Goal: Information Seeking & Learning: Learn about a topic

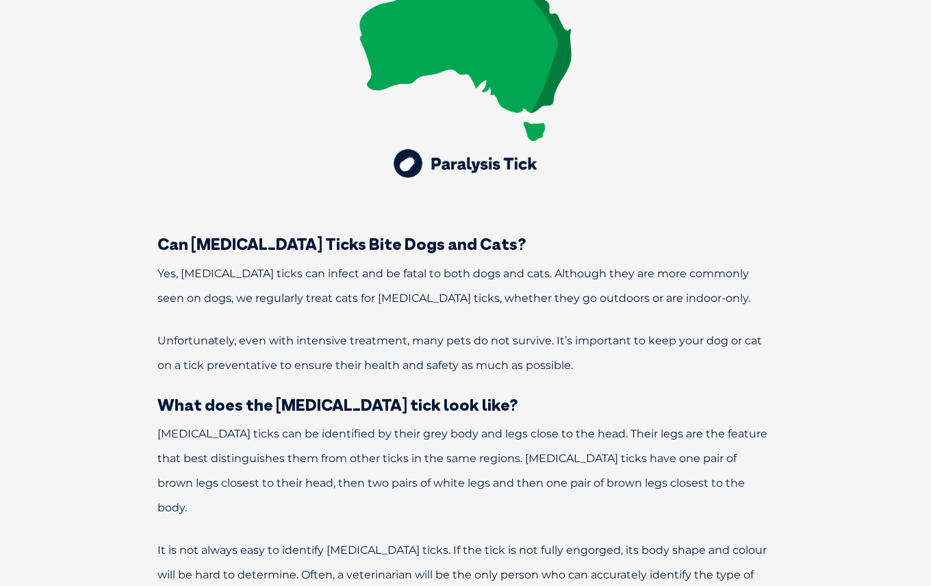
scroll to position [1060, 0]
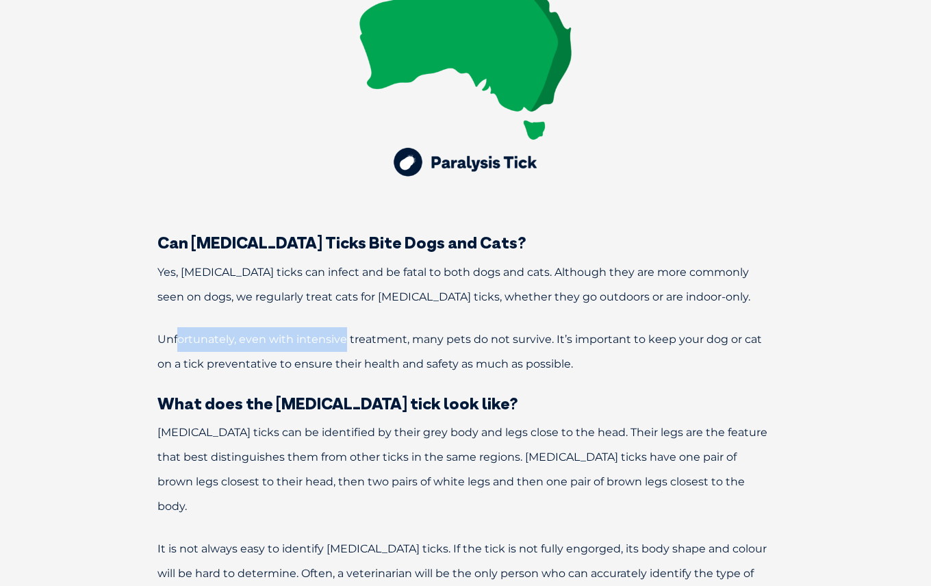
drag, startPoint x: 179, startPoint y: 266, endPoint x: 344, endPoint y: 274, distance: 164.5
click at [344, 327] on p "Unfortunately, even with intensive treatment, many pets do not survive. It’s im…" at bounding box center [466, 351] width 712 height 49
click at [261, 333] on span "Unfortunately, even with intensive treatment, many pets do not survive. It’s im…" at bounding box center [459, 352] width 604 height 38
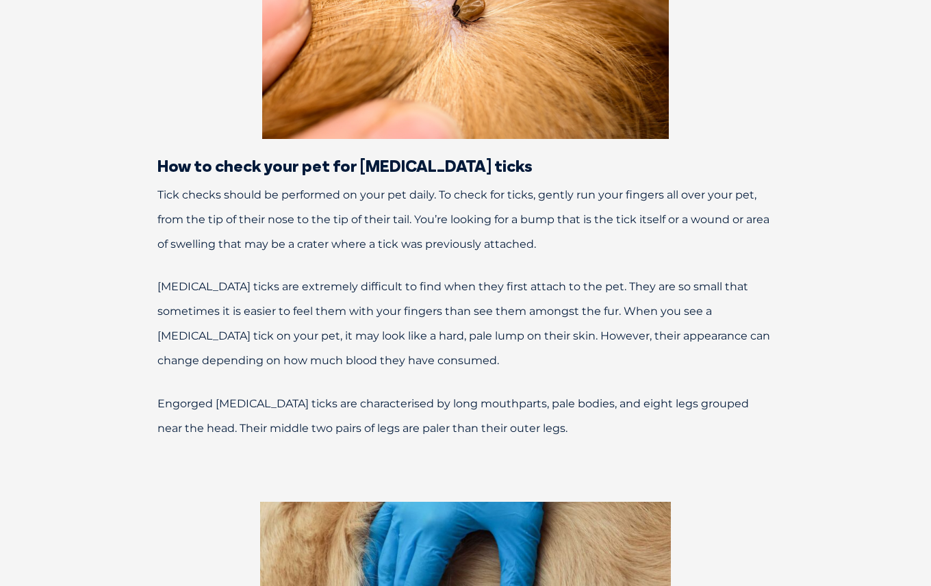
scroll to position [1976, 0]
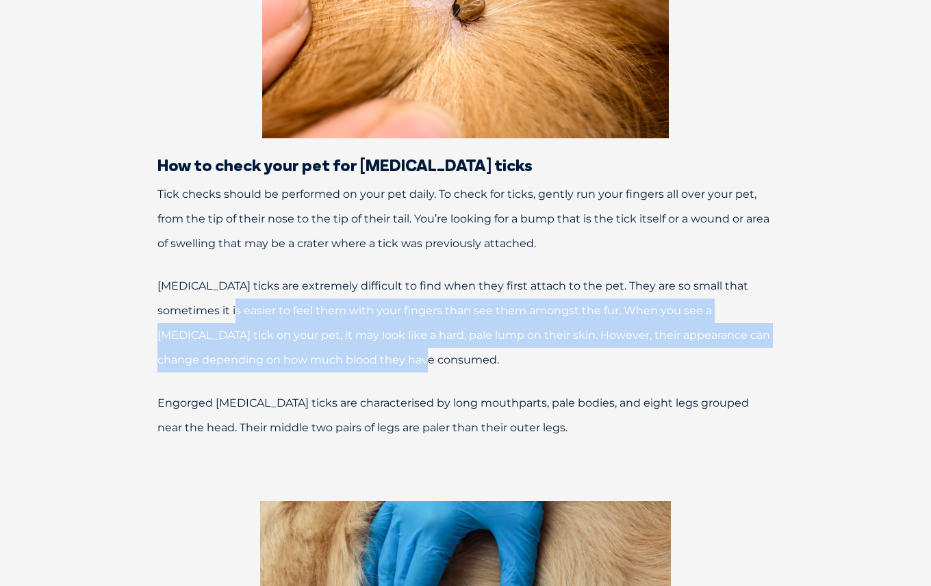
drag, startPoint x: 185, startPoint y: 211, endPoint x: 342, endPoint y: 264, distance: 165.1
click at [342, 279] on span "Paralysis ticks are extremely difficult to find when they first attach to the p…" at bounding box center [463, 322] width 613 height 87
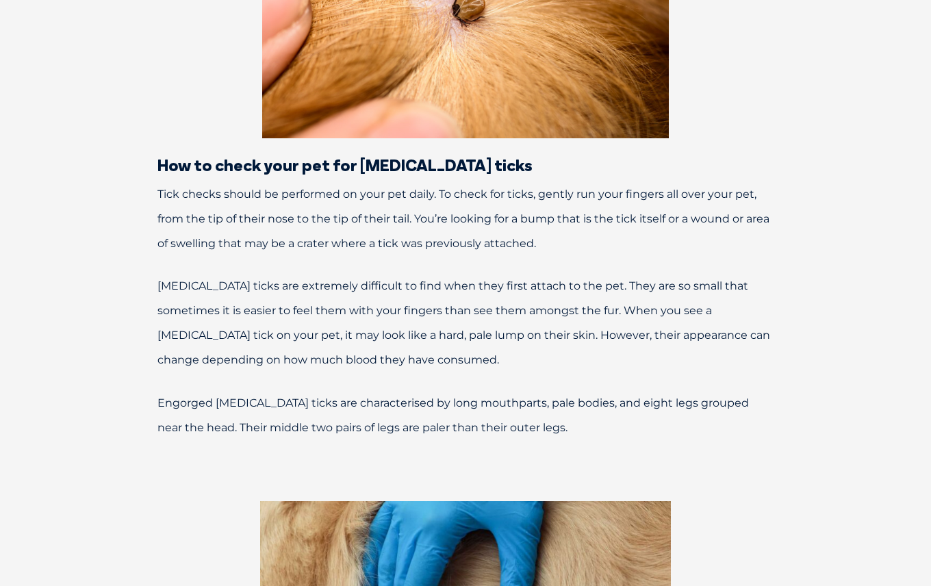
click at [372, 274] on p "Paralysis ticks are extremely difficult to find when they first attach to the p…" at bounding box center [466, 323] width 712 height 99
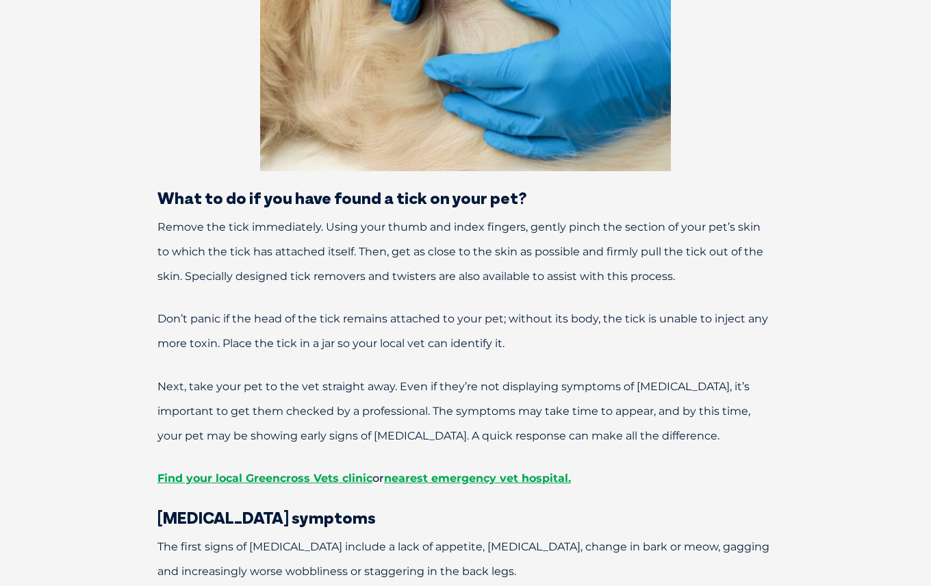
scroll to position [2615, 0]
drag, startPoint x: 194, startPoint y: 128, endPoint x: 352, endPoint y: 131, distance: 158.1
click at [352, 220] on span "Remove the tick immediately. Using your thumb and index fingers, gently pinch t…" at bounding box center [460, 251] width 606 height 62
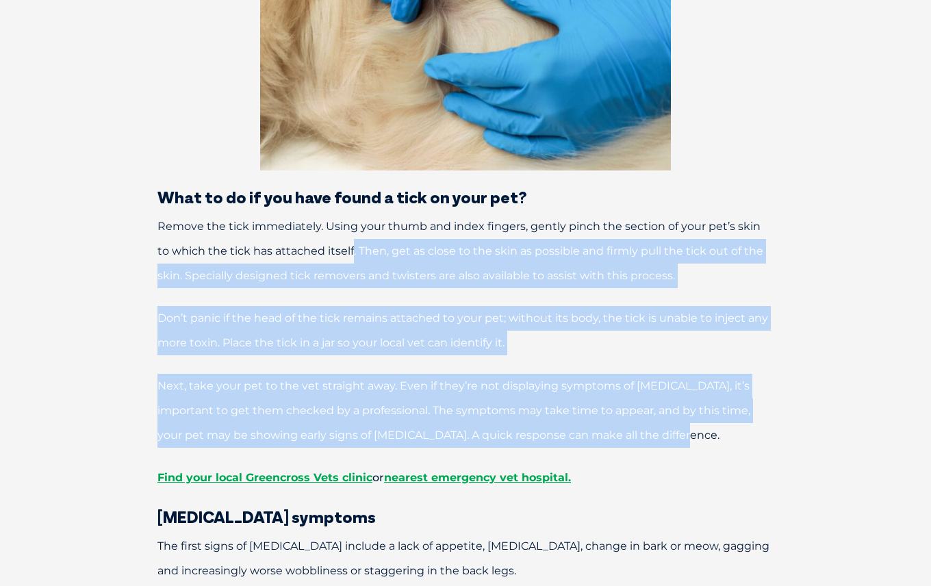
drag, startPoint x: 337, startPoint y: 153, endPoint x: 677, endPoint y: 337, distance: 386.8
click at [677, 337] on div "What are paralysis ticks? There are around 75 different species of ticks in Aus…" at bounding box center [465, 509] width 739 height 5281
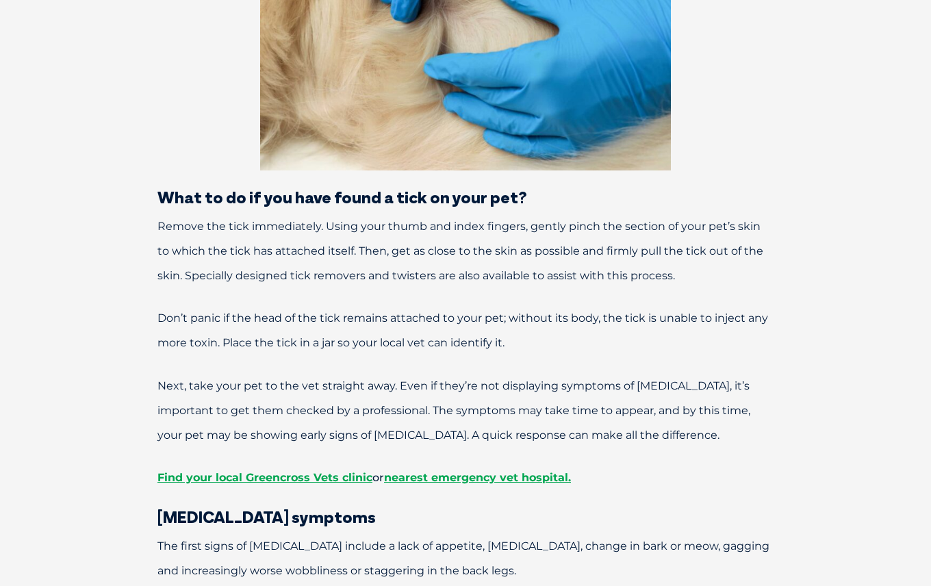
drag, startPoint x: 696, startPoint y: 329, endPoint x: 702, endPoint y: 336, distance: 9.7
click at [696, 374] on p "Next, take your pet to the vet straight away. Even if they’re not displaying sy…" at bounding box center [466, 411] width 712 height 74
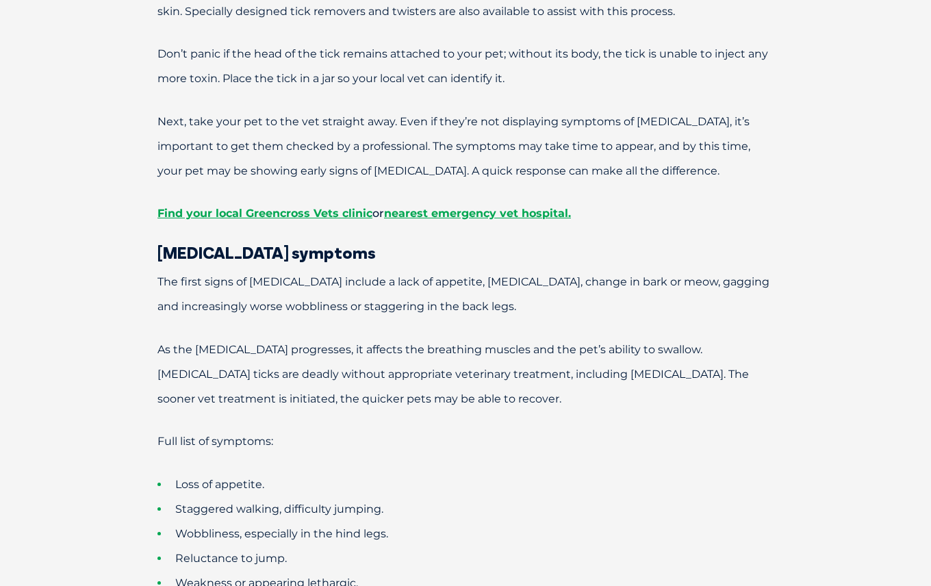
scroll to position [2881, 0]
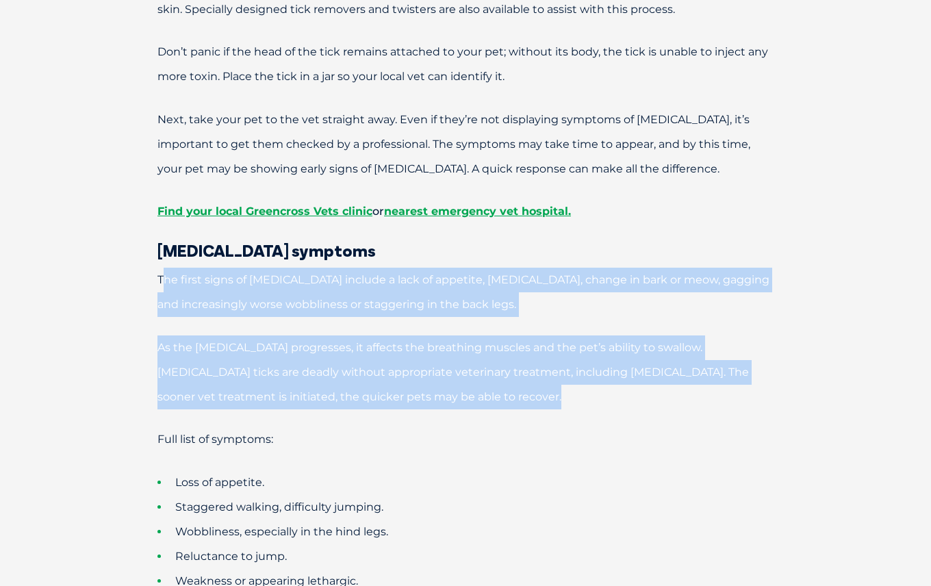
drag, startPoint x: 196, startPoint y: 189, endPoint x: 371, endPoint y: 325, distance: 221.4
click at [371, 325] on div "What are paralysis ticks? There are around 75 different species of ticks in Aus…" at bounding box center [465, 242] width 739 height 5281
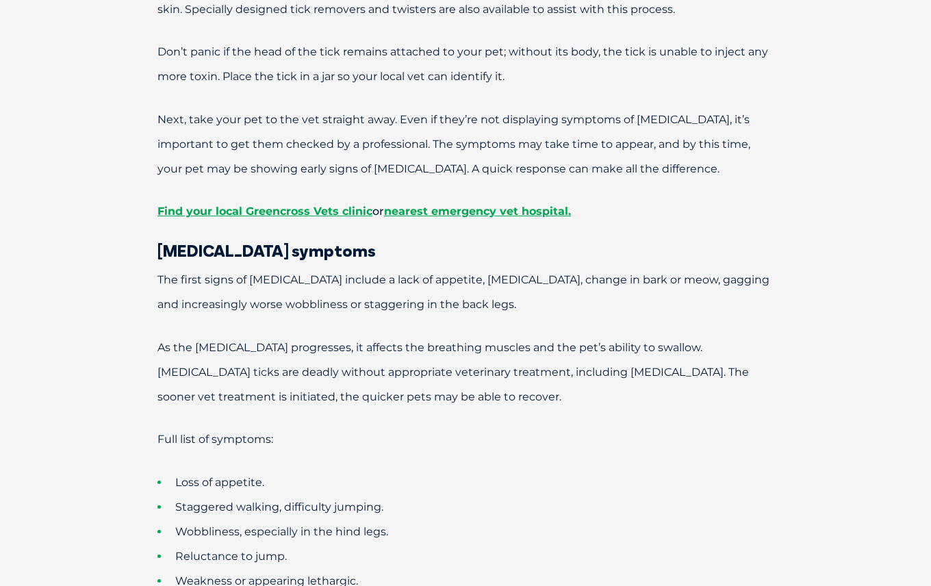
click at [459, 427] on p "Full list of symptoms:" at bounding box center [466, 439] width 712 height 25
drag, startPoint x: 287, startPoint y: 275, endPoint x: 353, endPoint y: 279, distance: 65.8
click at [353, 341] on span "As the paralysis progresses, it affects the breathing muscles and the pet’s abi…" at bounding box center [452, 372] width 591 height 62
click at [396, 335] on p "As the paralysis progresses, it affects the breathing muscles and the pet’s abi…" at bounding box center [466, 372] width 712 height 74
drag, startPoint x: 400, startPoint y: 270, endPoint x: 417, endPoint y: 270, distance: 17.1
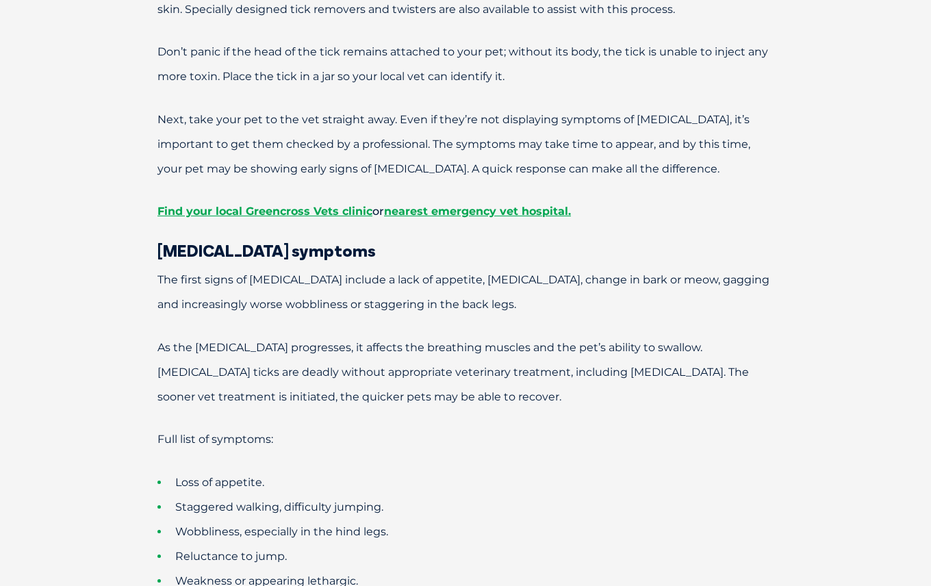
click at [402, 341] on span "As the paralysis progresses, it affects the breathing muscles and the pet’s abi…" at bounding box center [452, 372] width 591 height 62
click at [422, 341] on span "As the paralysis progresses, it affects the breathing muscles and the pet’s abi…" at bounding box center [452, 372] width 591 height 62
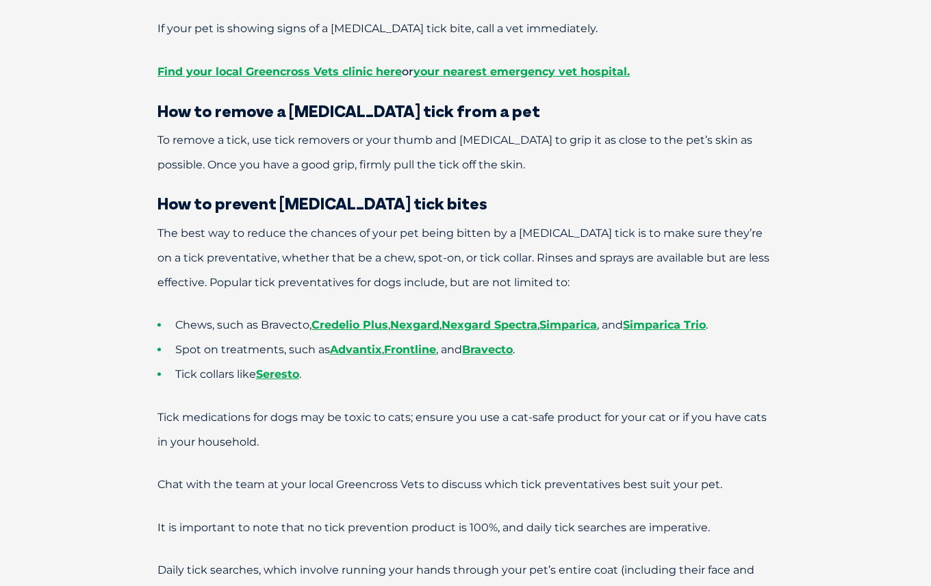
scroll to position [3606, 0]
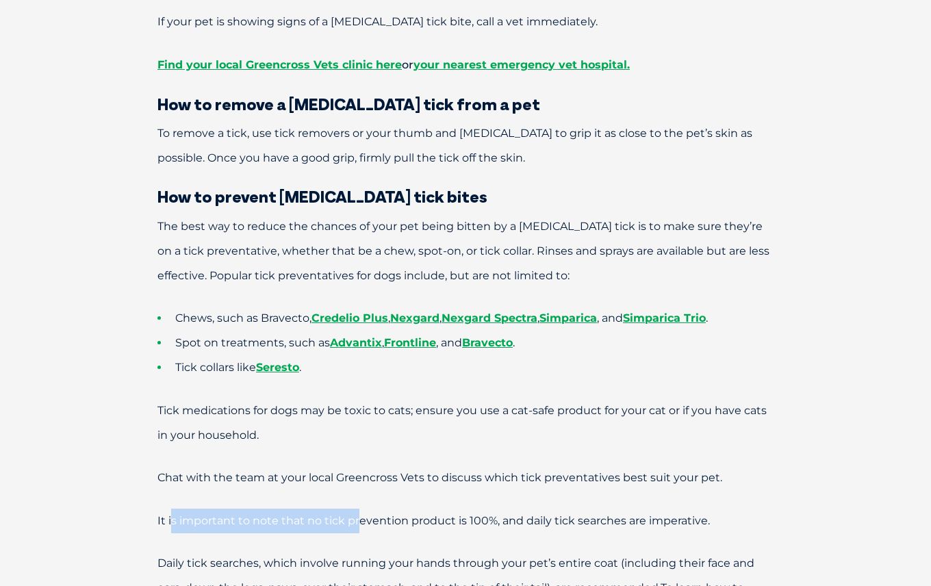
drag, startPoint x: 178, startPoint y: 421, endPoint x: 360, endPoint y: 422, distance: 182.1
click at [360, 514] on span "It is important to note that no tick prevention product is 100%, and daily tick…" at bounding box center [433, 520] width 552 height 13
click at [410, 514] on span "It is important to note that no tick prevention product is 100%, and daily tick…" at bounding box center [433, 520] width 552 height 13
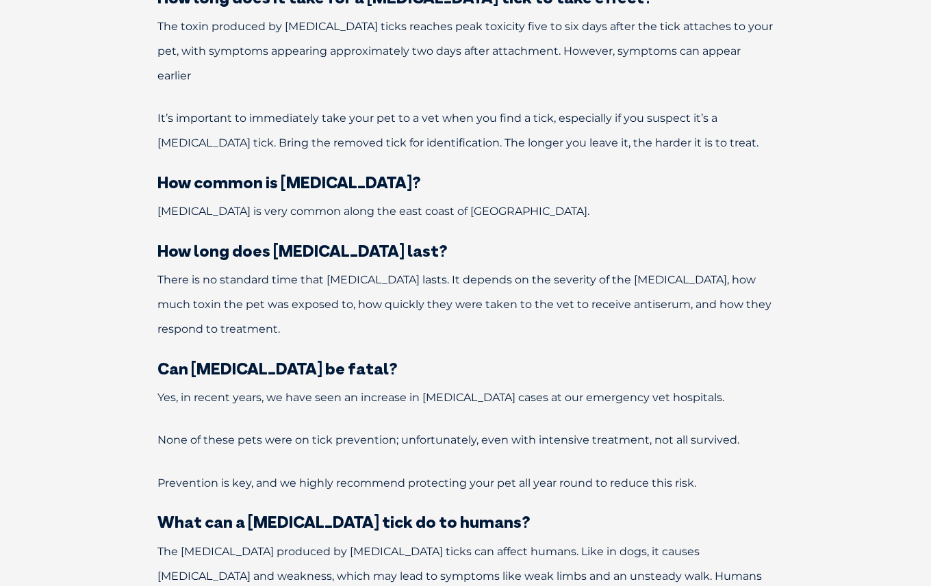
scroll to position [4298, 0]
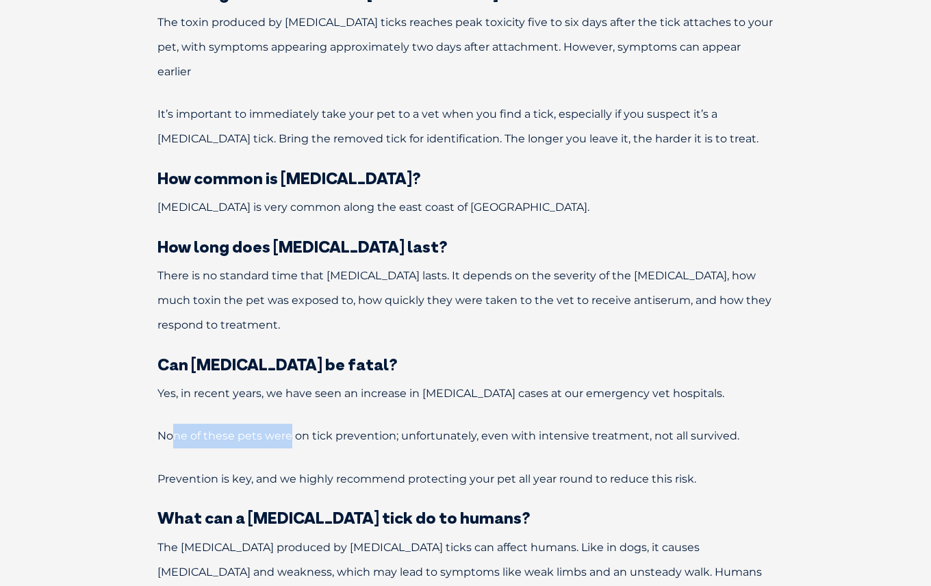
drag, startPoint x: 175, startPoint y: 311, endPoint x: 311, endPoint y: 315, distance: 136.2
click at [289, 429] on span "None of these pets were on tick prevention; unfortunately, even with intensive …" at bounding box center [448, 435] width 582 height 13
click at [313, 429] on span "None of these pets were on tick prevention; unfortunately, even with intensive …" at bounding box center [448, 435] width 582 height 13
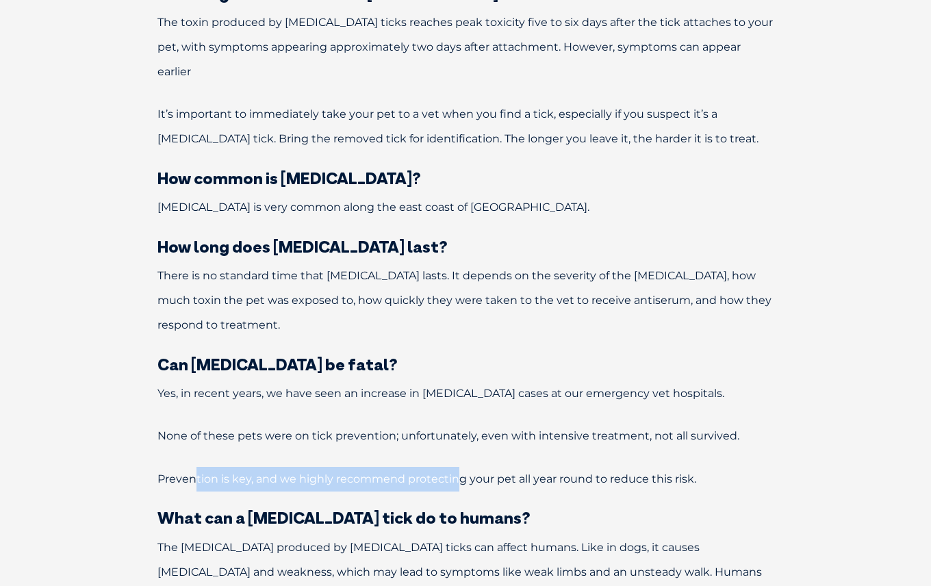
drag, startPoint x: 198, startPoint y: 353, endPoint x: 461, endPoint y: 359, distance: 262.9
click at [454, 472] on span "Prevention is key, and we highly recommend protecting your pet all year round t…" at bounding box center [426, 478] width 539 height 13
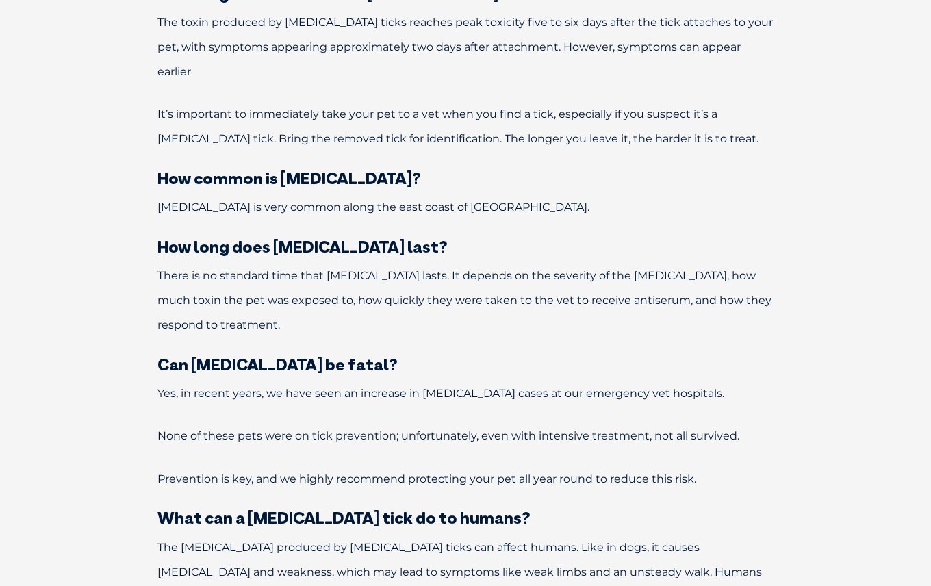
drag, startPoint x: 472, startPoint y: 358, endPoint x: 513, endPoint y: 359, distance: 41.8
click at [475, 472] on span "Prevention is key, and we highly recommend protecting your pet all year round t…" at bounding box center [426, 478] width 539 height 13
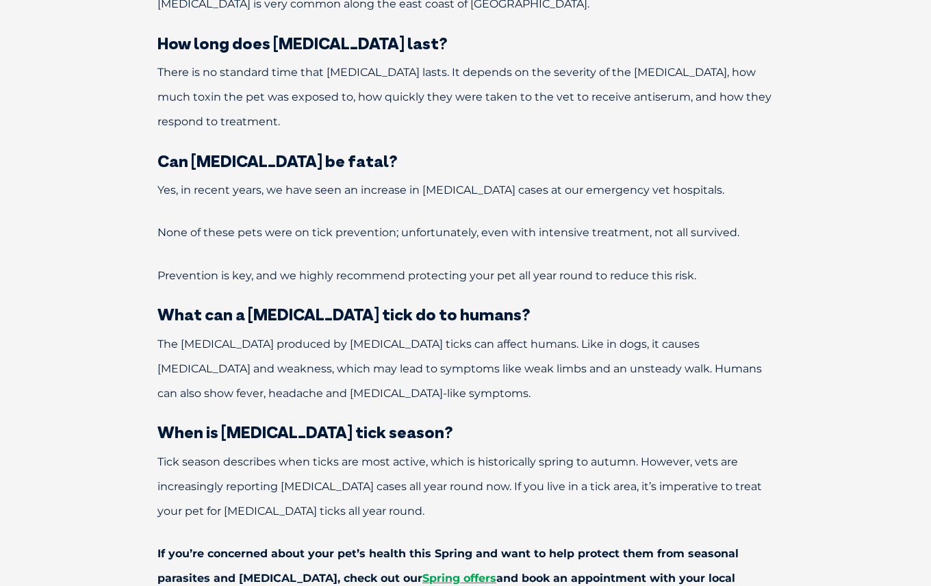
scroll to position [4507, 0]
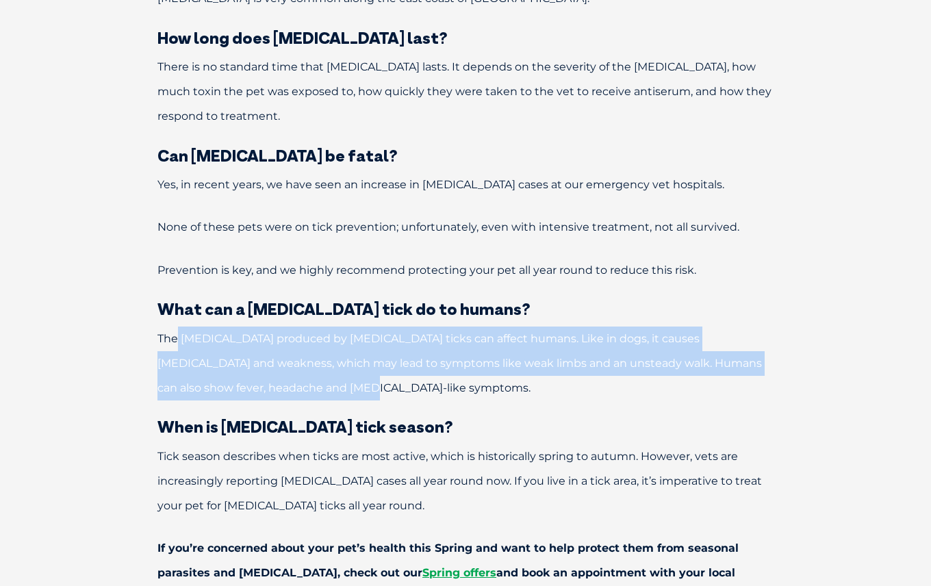
drag, startPoint x: 189, startPoint y: 216, endPoint x: 284, endPoint y: 261, distance: 105.3
click at [284, 326] on p "The neurotoxin produced by paralysis ticks can affect humans. Like in dogs, it …" at bounding box center [466, 363] width 712 height 74
click at [181, 332] on span "The neurotoxin produced by paralysis ticks can affect humans. Like in dogs, it …" at bounding box center [459, 363] width 604 height 62
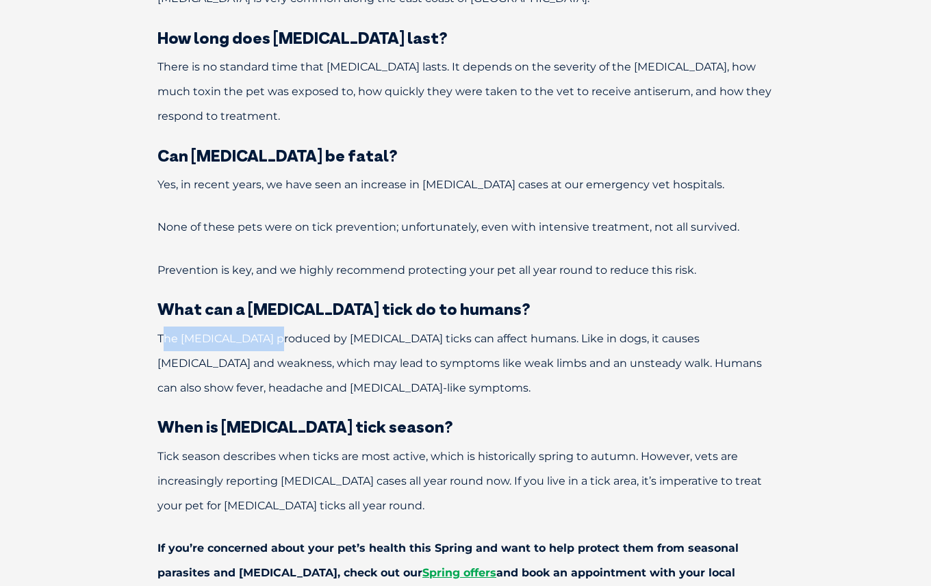
drag, startPoint x: 178, startPoint y: 211, endPoint x: 274, endPoint y: 218, distance: 96.1
click at [274, 332] on span "The neurotoxin produced by paralysis ticks can affect humans. Like in dogs, it …" at bounding box center [459, 363] width 604 height 62
click at [251, 326] on p "The neurotoxin produced by paralysis ticks can affect humans. Like in dogs, it …" at bounding box center [466, 363] width 712 height 74
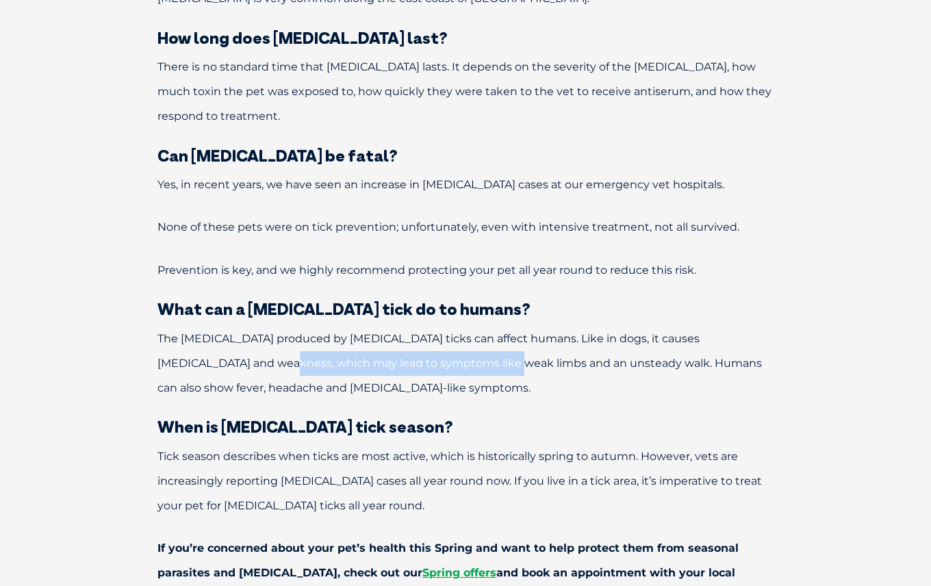
drag, startPoint x: 242, startPoint y: 239, endPoint x: 428, endPoint y: 241, distance: 186.2
click at [428, 332] on span "The neurotoxin produced by paralysis ticks can affect humans. Like in dogs, it …" at bounding box center [459, 363] width 604 height 62
click at [430, 332] on span "The neurotoxin produced by paralysis ticks can affect humans. Like in dogs, it …" at bounding box center [459, 363] width 604 height 62
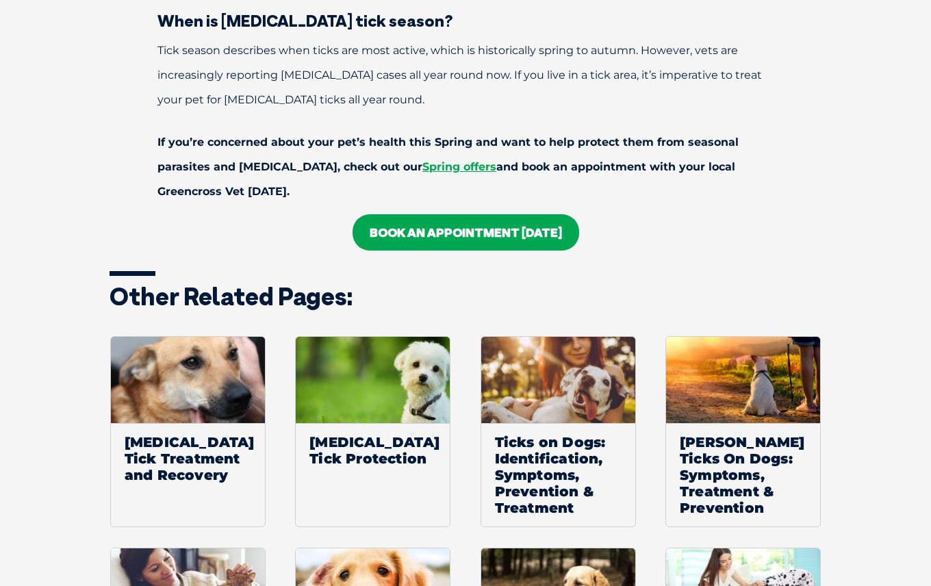
scroll to position [4932, 0]
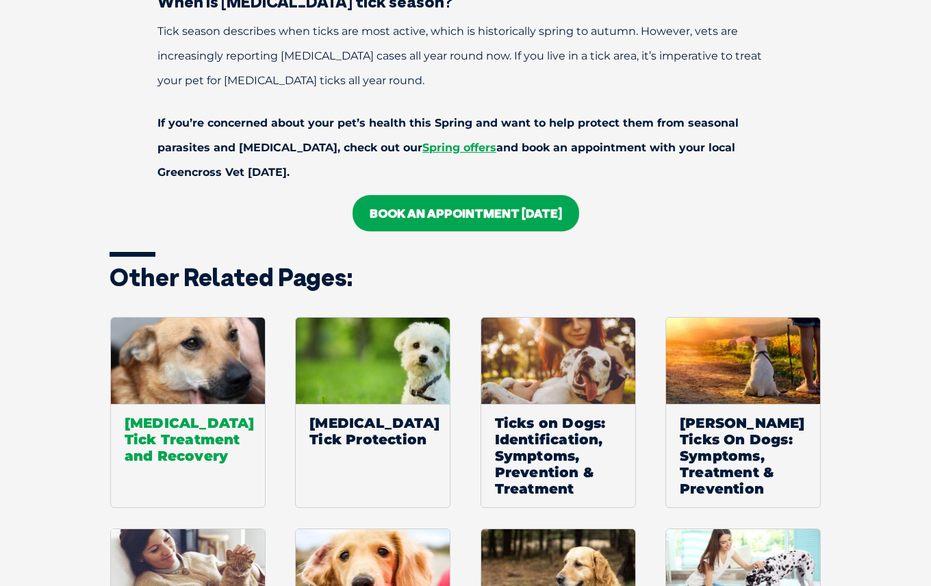
click at [171, 404] on span "[MEDICAL_DATA] Tick Treatment and Recovery" at bounding box center [188, 439] width 154 height 70
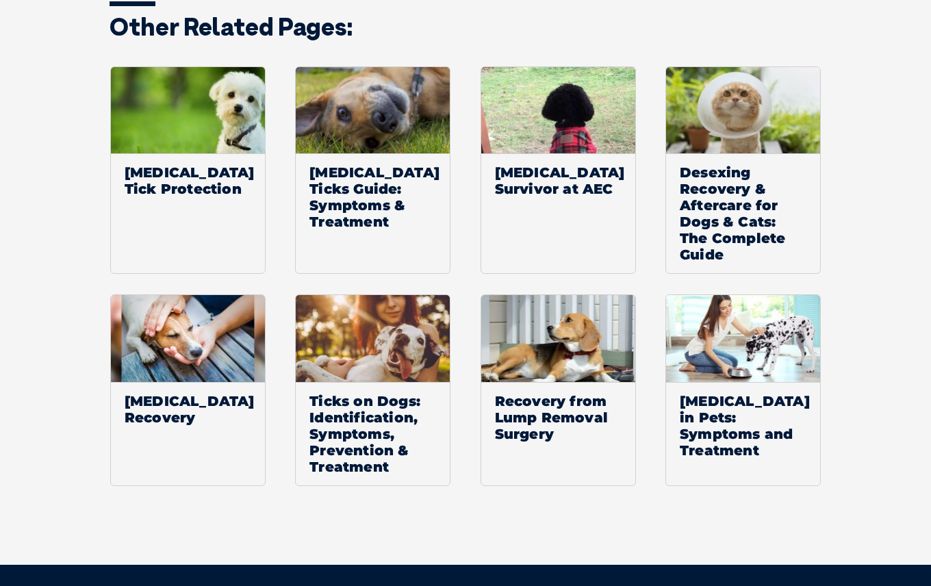
scroll to position [2346, 0]
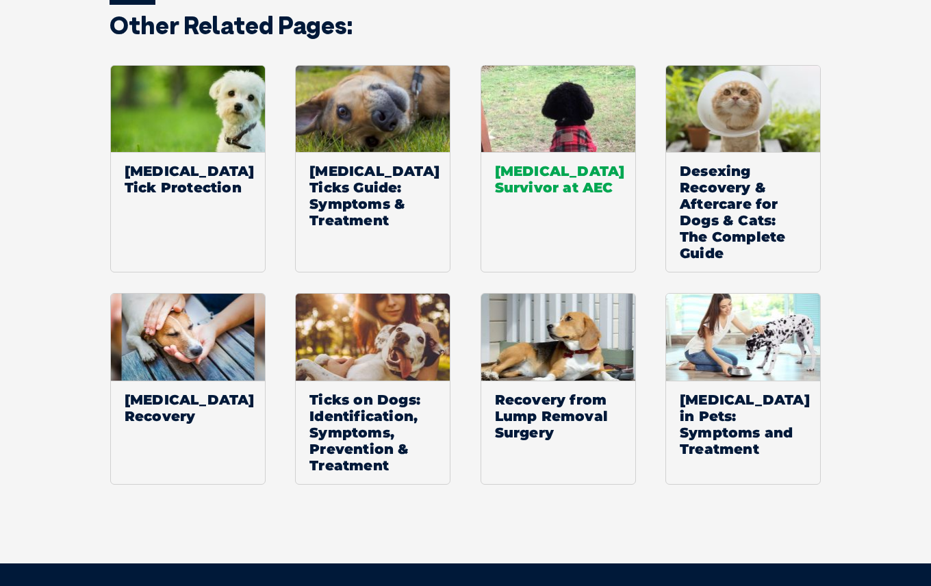
click at [532, 152] on span "[MEDICAL_DATA] Survivor at AEC" at bounding box center [558, 179] width 154 height 54
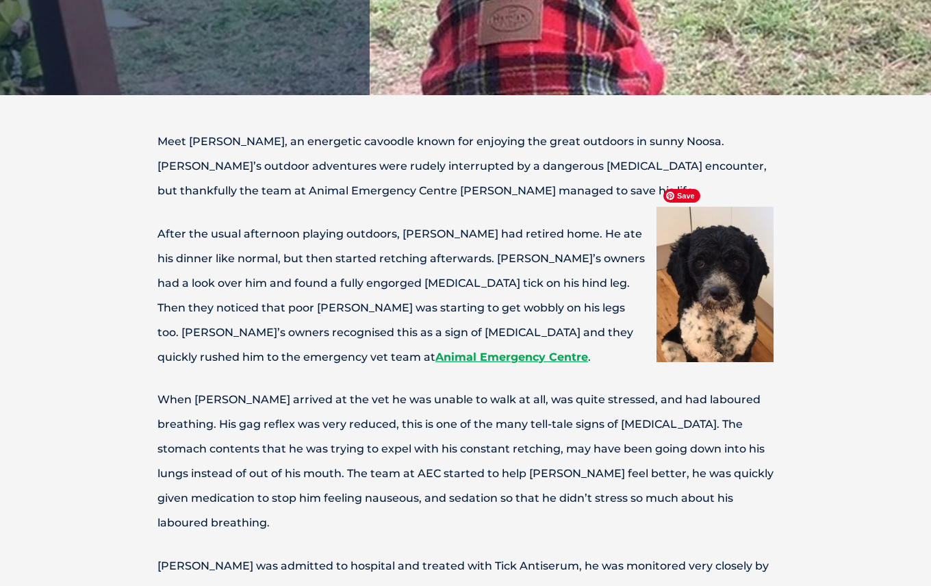
scroll to position [355, 0]
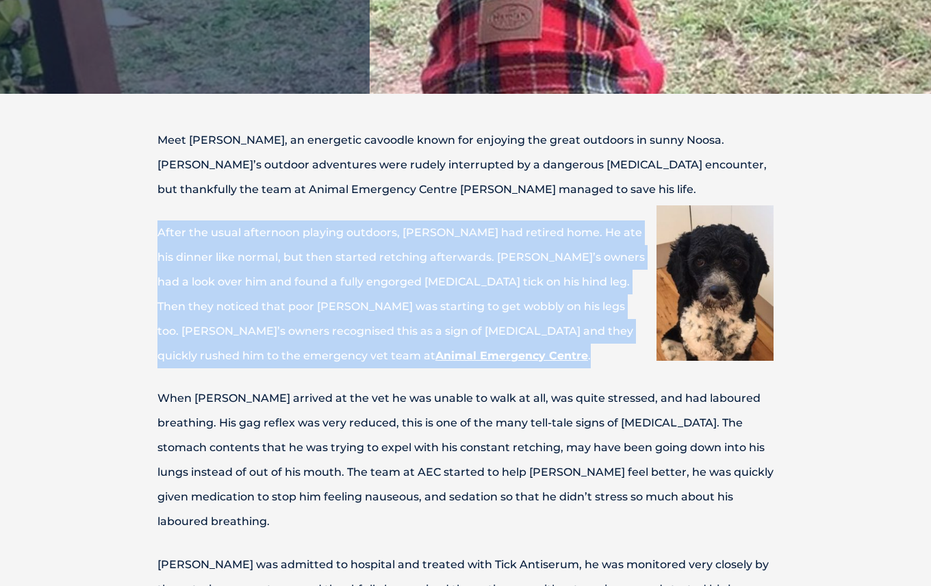
drag, startPoint x: 159, startPoint y: 231, endPoint x: 349, endPoint y: 356, distance: 227.2
click at [348, 356] on p "After the usual afternoon playing outdoors, Stan had retired home. He ate his d…" at bounding box center [466, 294] width 712 height 148
click at [383, 364] on p "After the usual afternoon playing outdoors, Stan had retired home. He ate his d…" at bounding box center [466, 294] width 712 height 148
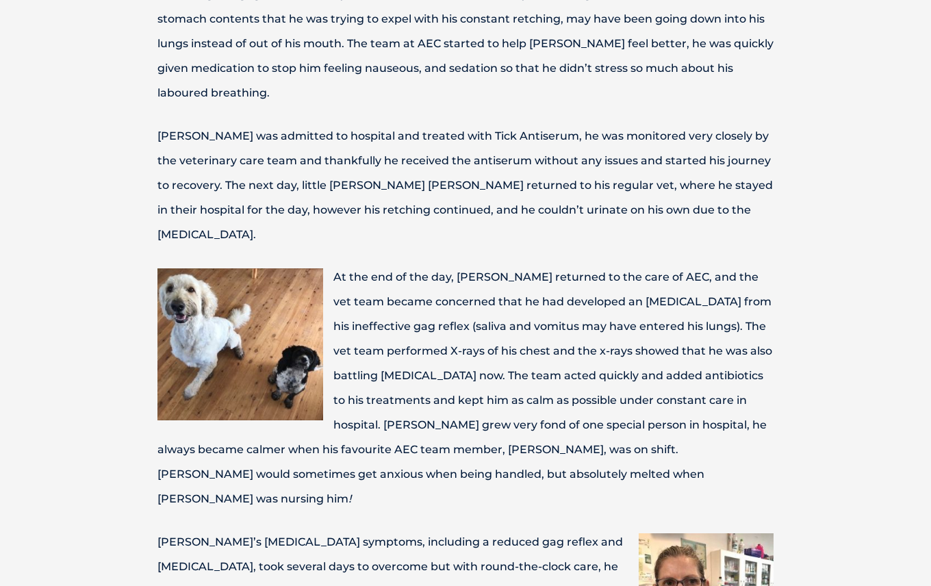
scroll to position [765, 0]
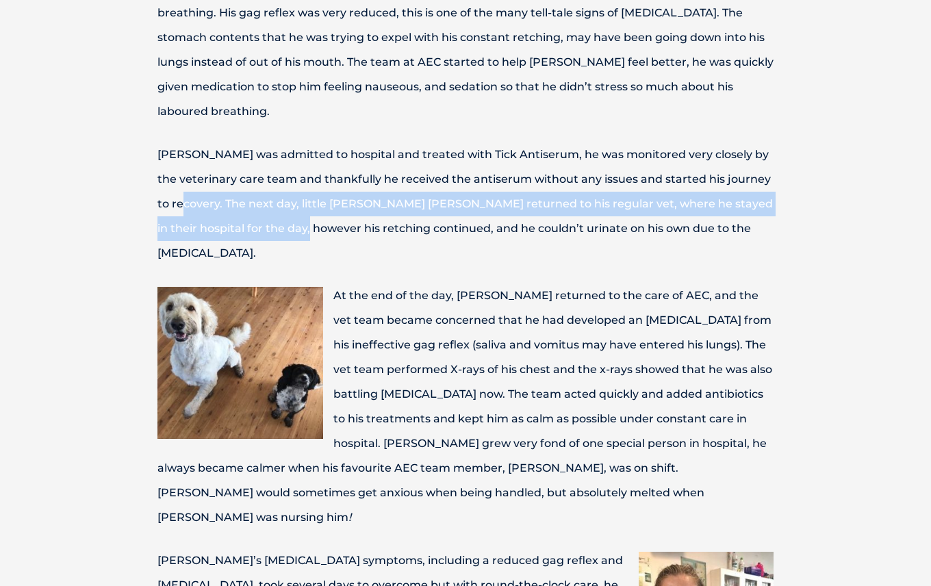
drag, startPoint x: 214, startPoint y: 179, endPoint x: 309, endPoint y: 213, distance: 100.9
click at [311, 213] on p "Stan was admitted to hospital and treated with Tick Antiserum, he was monitored…" at bounding box center [466, 203] width 712 height 123
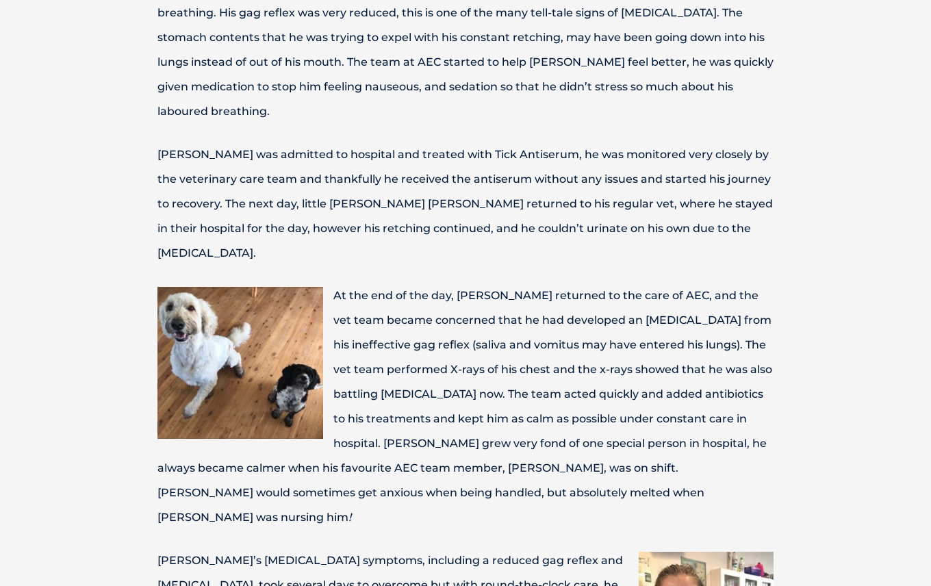
drag, startPoint x: 404, startPoint y: 223, endPoint x: 396, endPoint y: 222, distance: 8.3
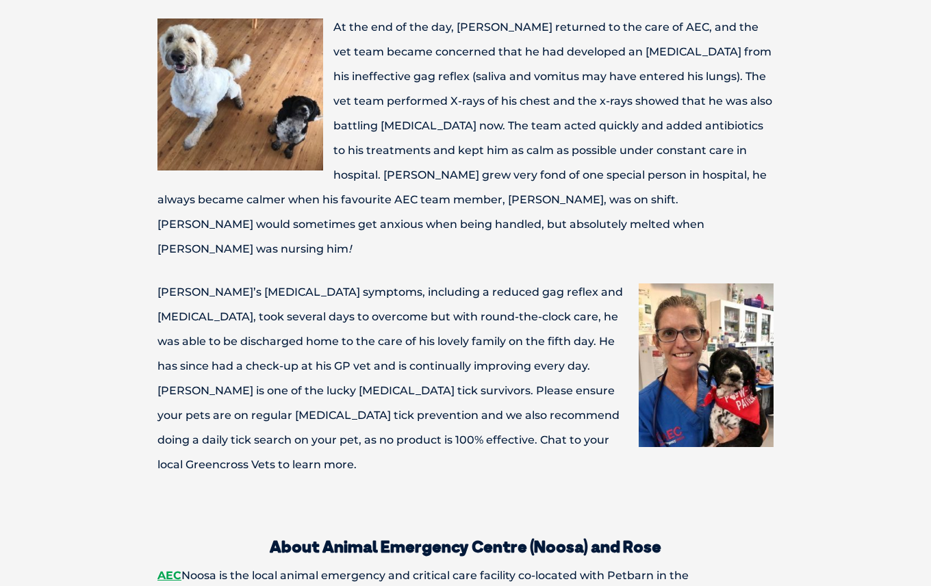
scroll to position [1037, 0]
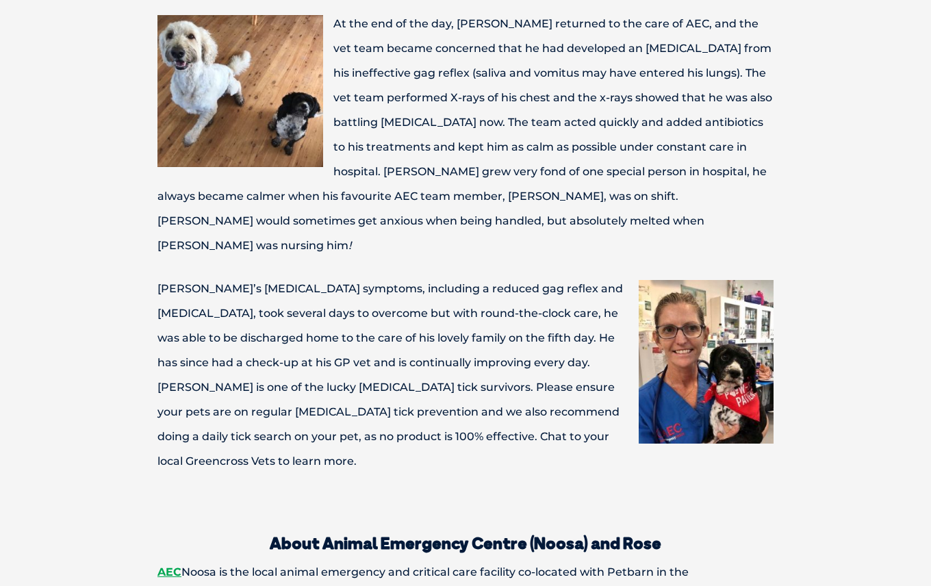
drag, startPoint x: 486, startPoint y: 70, endPoint x: 775, endPoint y: 175, distance: 307.9
click at [752, 165] on p "At the end of the day, Stan returned to the care of AEC, and the vet team becam…" at bounding box center [466, 135] width 712 height 246
click at [782, 178] on p "At the end of the day, Stan returned to the care of AEC, and the vet team becam…" at bounding box center [466, 135] width 712 height 246
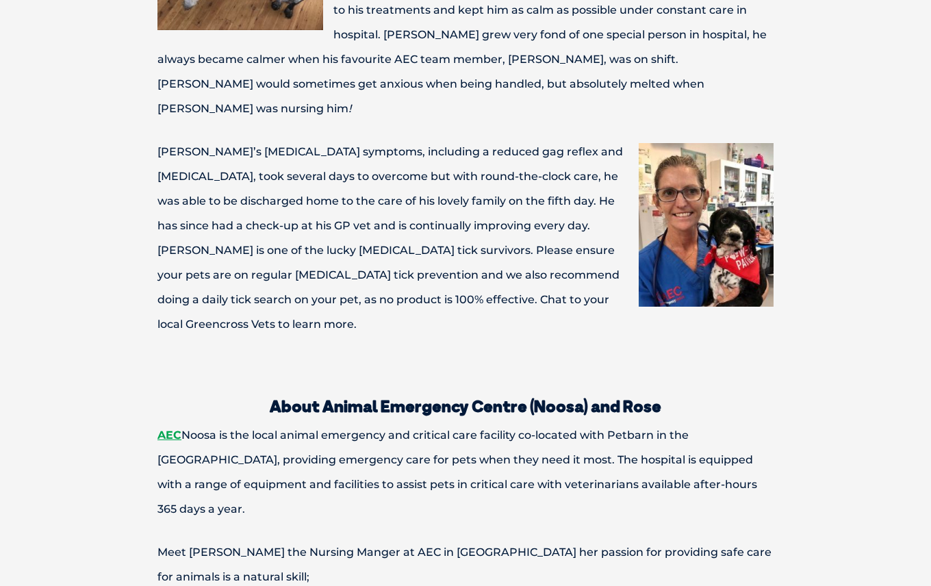
scroll to position [1174, 0]
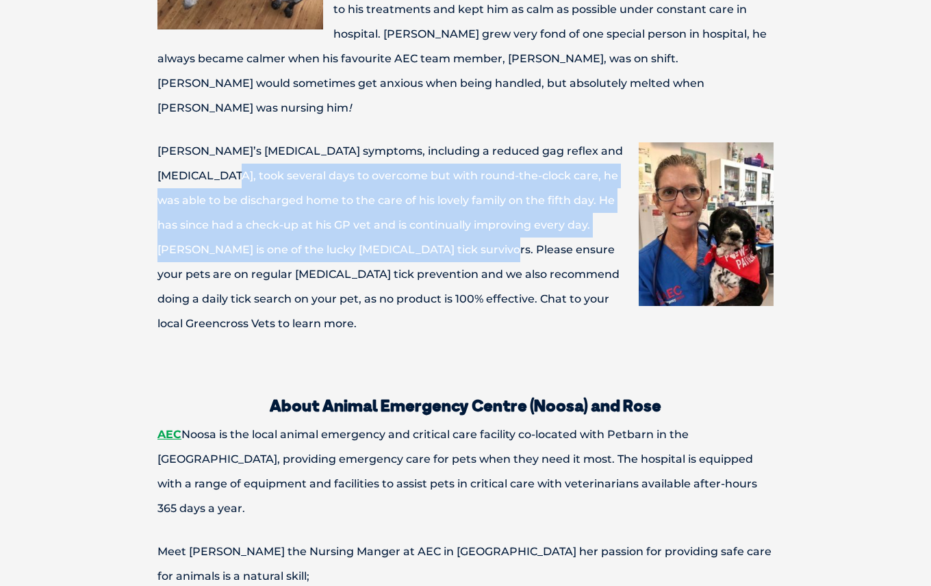
drag, startPoint x: 193, startPoint y: 100, endPoint x: 431, endPoint y: 186, distance: 253.3
click at [426, 187] on p "Stan’s tick paralysis symptoms, including a reduced gag reflex and muscle fatig…" at bounding box center [466, 237] width 712 height 197
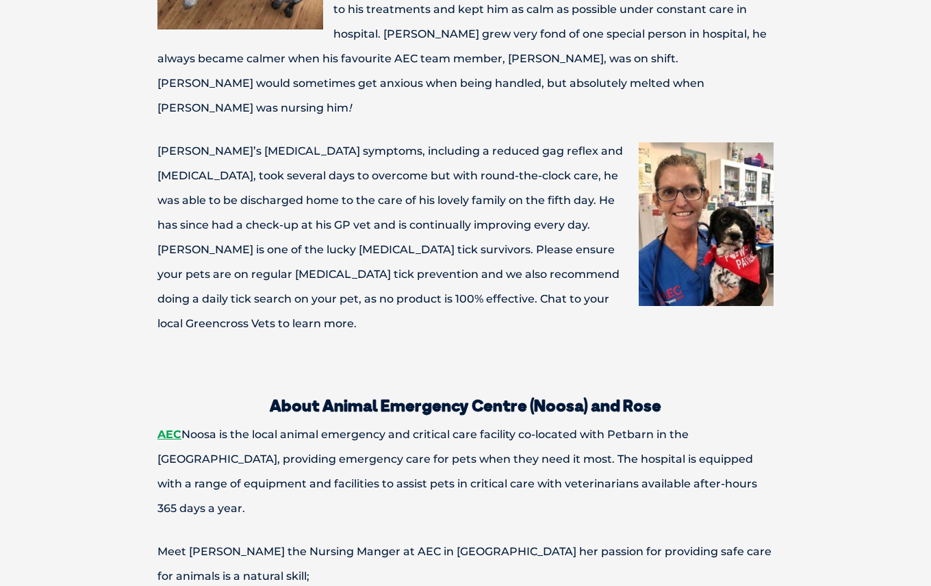
drag, startPoint x: 443, startPoint y: 184, endPoint x: 452, endPoint y: 182, distance: 9.1
click at [443, 184] on p "Stan’s tick paralysis symptoms, including a reduced gag reflex and muscle fatig…" at bounding box center [466, 237] width 712 height 197
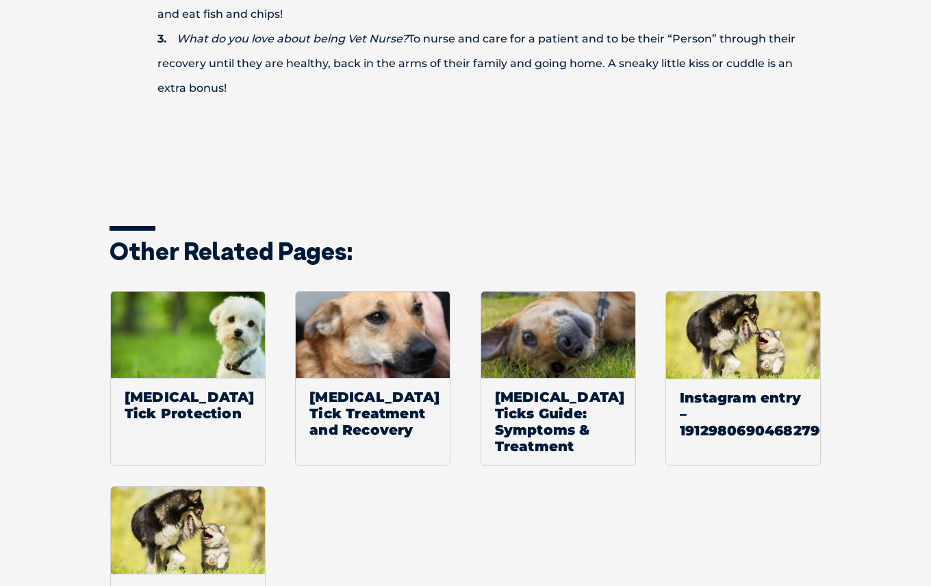
scroll to position [1879, 0]
